Goal: Check status: Check status

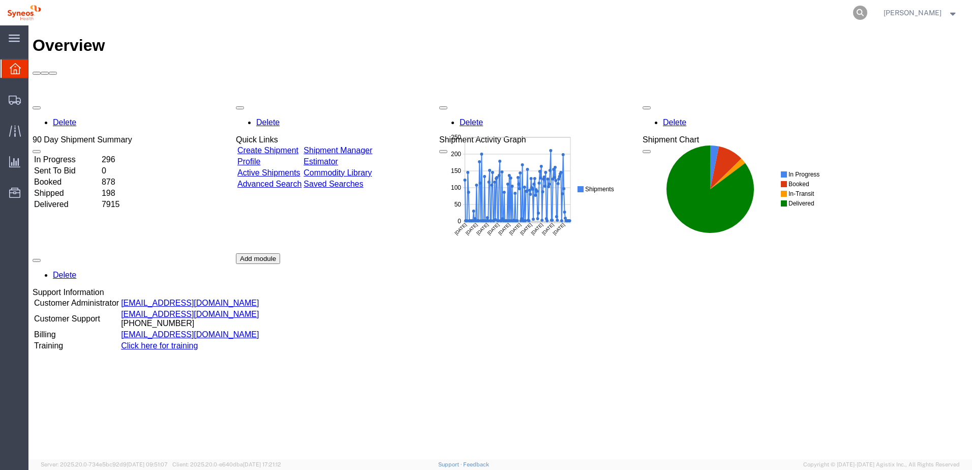
click at [867, 11] on icon at bounding box center [860, 13] width 14 height 14
click at [825, 11] on input "search" at bounding box center [698, 13] width 309 height 24
paste input "57047796"
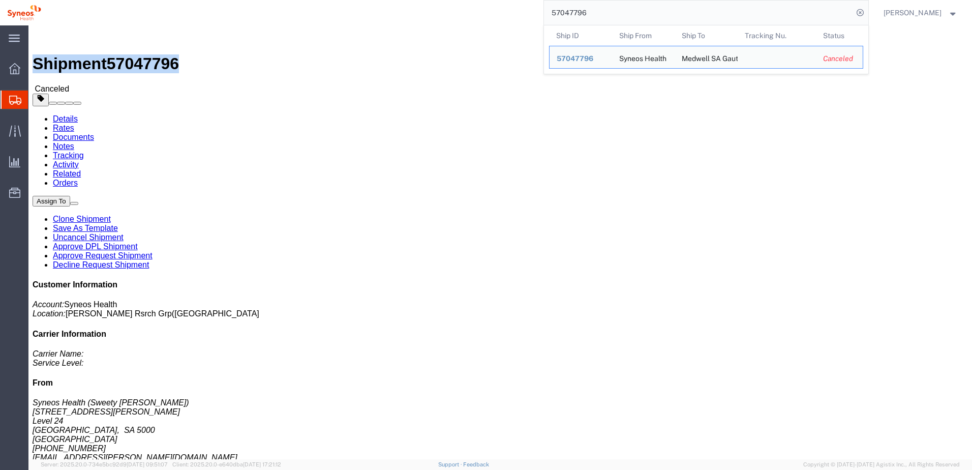
drag, startPoint x: 147, startPoint y: 12, endPoint x: 34, endPoint y: 13, distance: 113.4
click div "Shipment 57047796 Canceled"
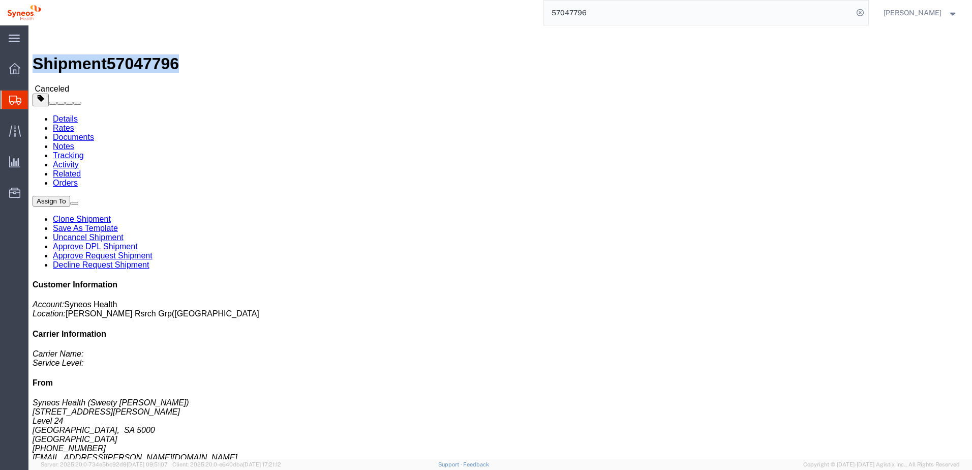
copy h1 "Shipment 57047796"
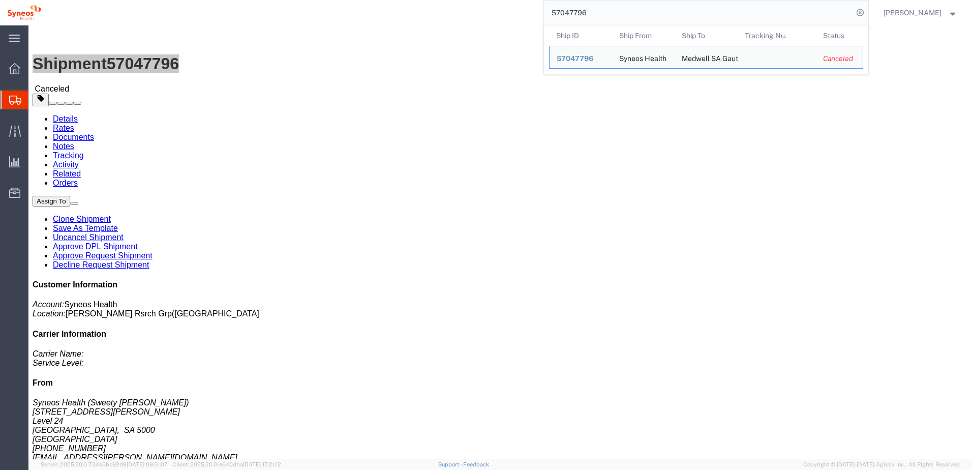
drag, startPoint x: 621, startPoint y: 15, endPoint x: 536, endPoint y: 5, distance: 85.6
click at [536, 5] on div "57047796 Ship ID Ship From Ship To Tracking Nu. Status Ship ID 57047796 Ship Fr…" at bounding box center [458, 12] width 821 height 25
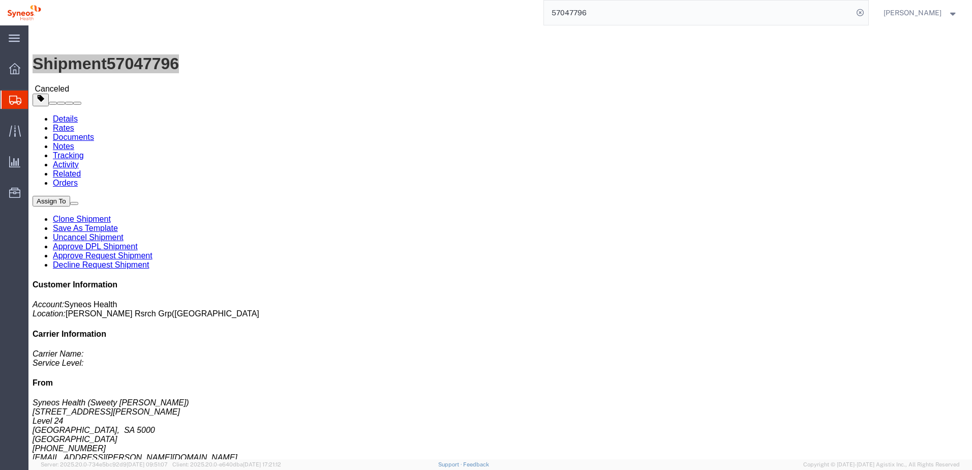
paste input "54833"
type input "57054833"
click at [868, 9] on icon at bounding box center [860, 13] width 14 height 14
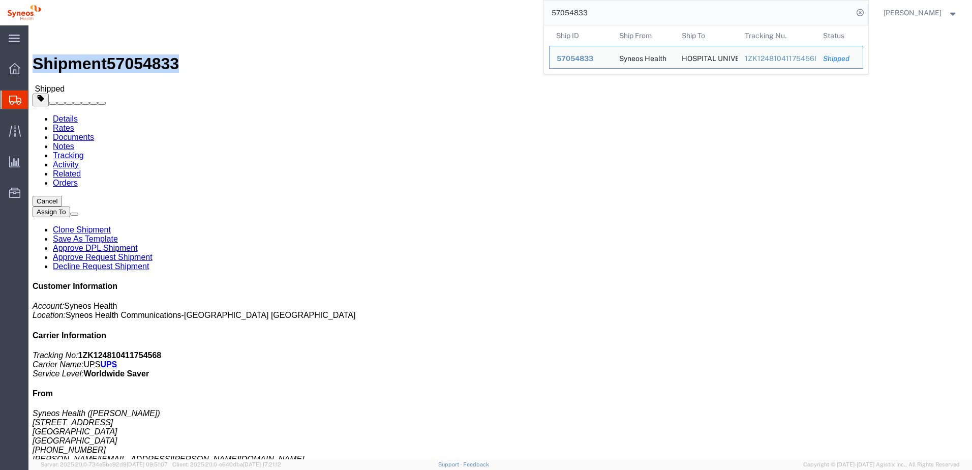
drag, startPoint x: 146, startPoint y: 8, endPoint x: 37, endPoint y: 12, distance: 109.9
click h1 "Shipment 57054833"
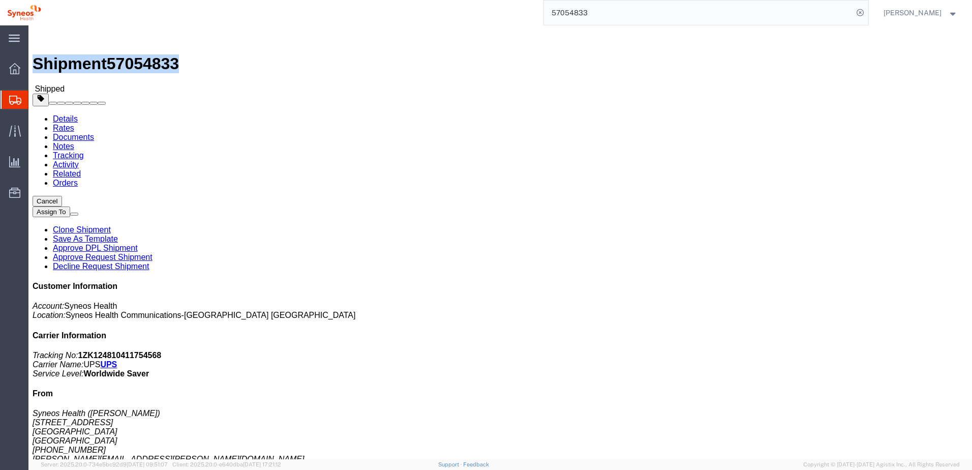
copy h1 "Shipment 57054833"
click span "57054833"
